Goal: Information Seeking & Learning: Check status

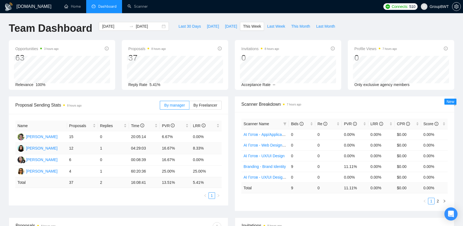
scroll to position [56, 0]
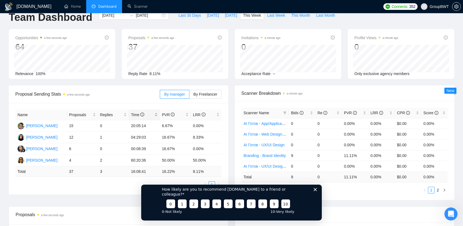
scroll to position [28, 0]
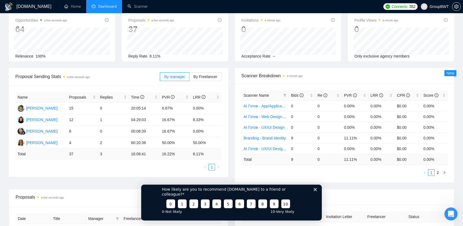
click at [100, 173] on div "Name Proposals Replies Time PVR LRR Alex Shevchenko 15 0 20:05:14 6.67% 0.00% S…" at bounding box center [118, 130] width 219 height 91
click at [97, 179] on div "Proposal Sending Stats a few seconds ago By manager By Freelancer Name Proposal…" at bounding box center [231, 128] width 452 height 121
click at [117, 76] on span "Proposal Sending Stats a few seconds ago" at bounding box center [87, 76] width 144 height 7
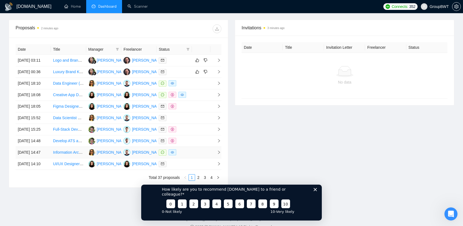
scroll to position [192, 0]
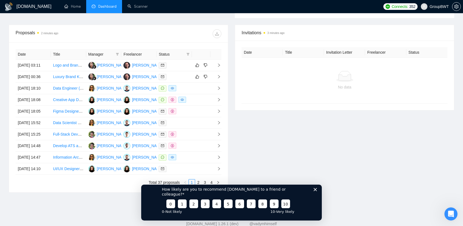
click at [317, 195] on div "How likely are you to recommend GigRadar.io to a friend or colleague? 0 1 2 3 4…" at bounding box center [231, 199] width 180 height 41
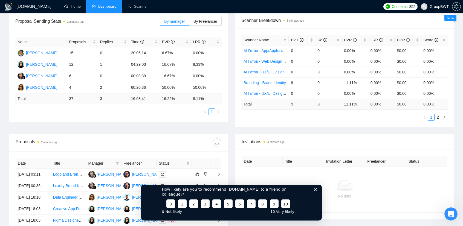
scroll to position [83, 0]
drag, startPoint x: 319, startPoint y: 192, endPoint x: 315, endPoint y: 194, distance: 4.5
click at [318, 193] on div "How likely are you to recommend GigRadar.io to a friend or colleague? 0 1 2 3 4…" at bounding box center [231, 199] width 180 height 41
click at [314, 191] on polygon "Закрыть опрос" at bounding box center [314, 188] width 3 height 3
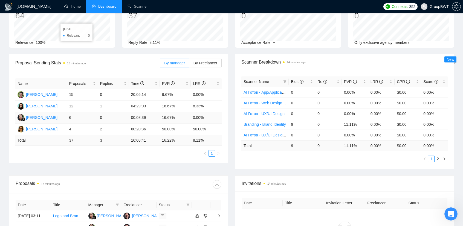
scroll to position [28, 0]
